Goal: Task Accomplishment & Management: Complete application form

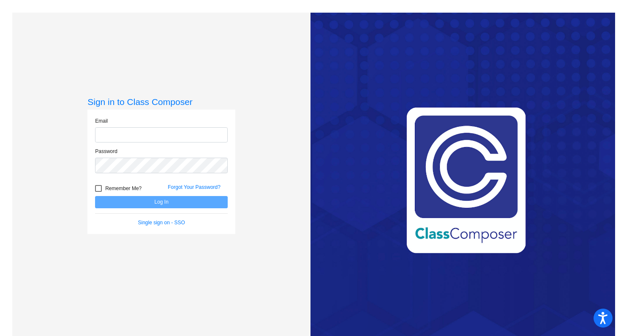
type input "[PERSON_NAME][EMAIL_ADDRESS][PERSON_NAME][DOMAIN_NAME]"
click at [96, 189] on div at bounding box center [98, 188] width 7 height 7
click at [98, 192] on input "Remember Me?" at bounding box center [98, 192] width 0 height 0
checkbox input "true"
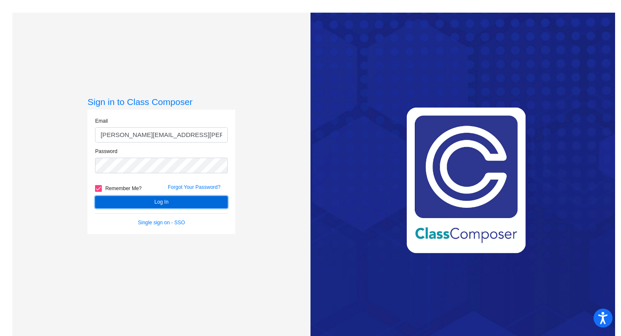
click at [155, 199] on button "Log In" at bounding box center [161, 202] width 133 height 12
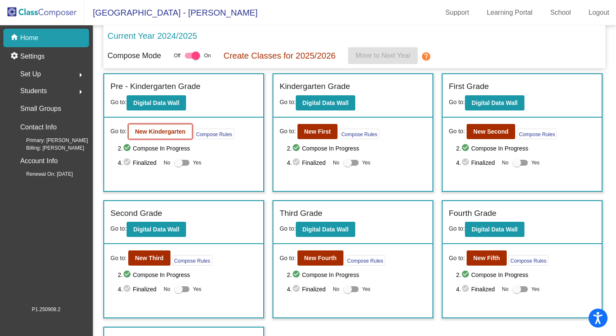
click at [174, 134] on b "New Kindergarten" at bounding box center [160, 131] width 51 height 7
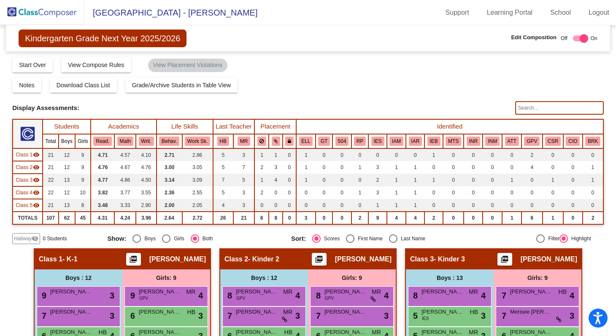
click at [34, 240] on mat-icon "visibility_off" at bounding box center [35, 239] width 7 height 7
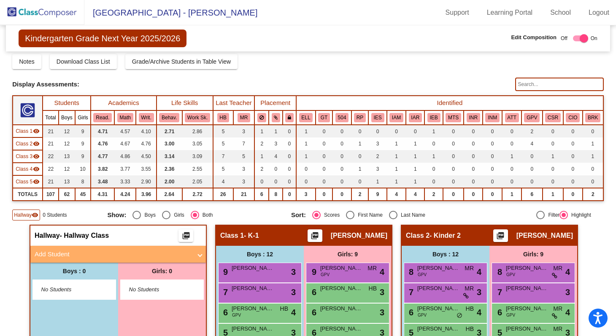
scroll to position [73, 0]
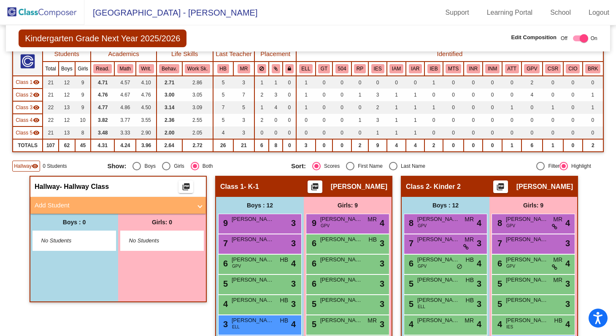
click at [80, 204] on mat-panel-title "Add Student" at bounding box center [113, 206] width 157 height 10
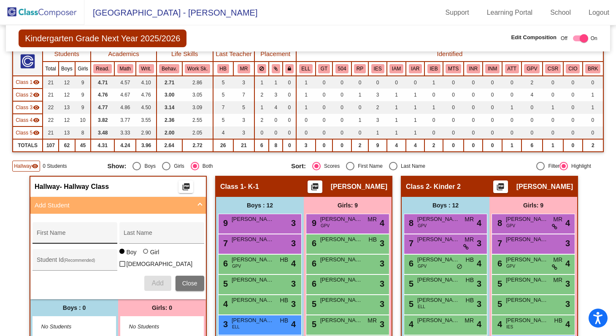
click at [78, 237] on input "First Name" at bounding box center [75, 236] width 76 height 7
type input "[PERSON_NAME]"
click at [75, 239] on input "[PERSON_NAME]" at bounding box center [75, 236] width 76 height 7
type input "[PERSON_NAME]"
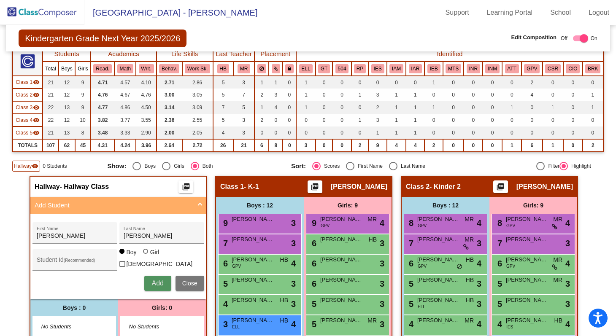
click at [155, 280] on span "Add" at bounding box center [158, 283] width 12 height 7
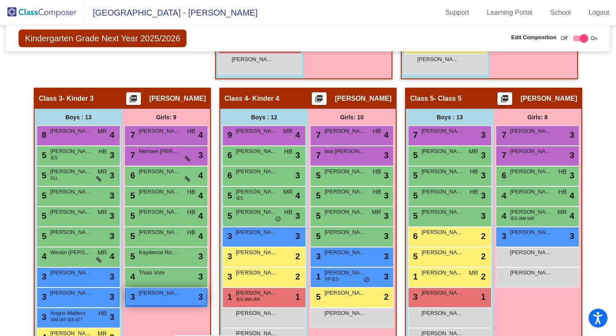
scroll to position [464, 0]
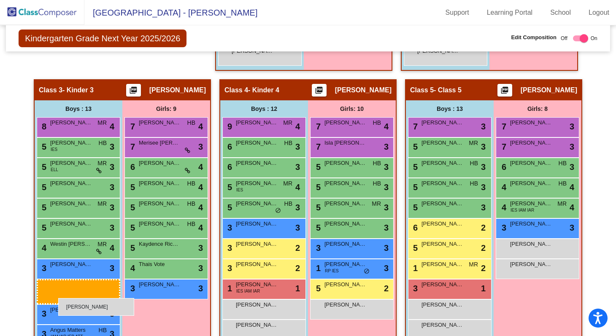
drag, startPoint x: 88, startPoint y: 251, endPoint x: 58, endPoint y: 298, distance: 55.4
